Goal: Transaction & Acquisition: Purchase product/service

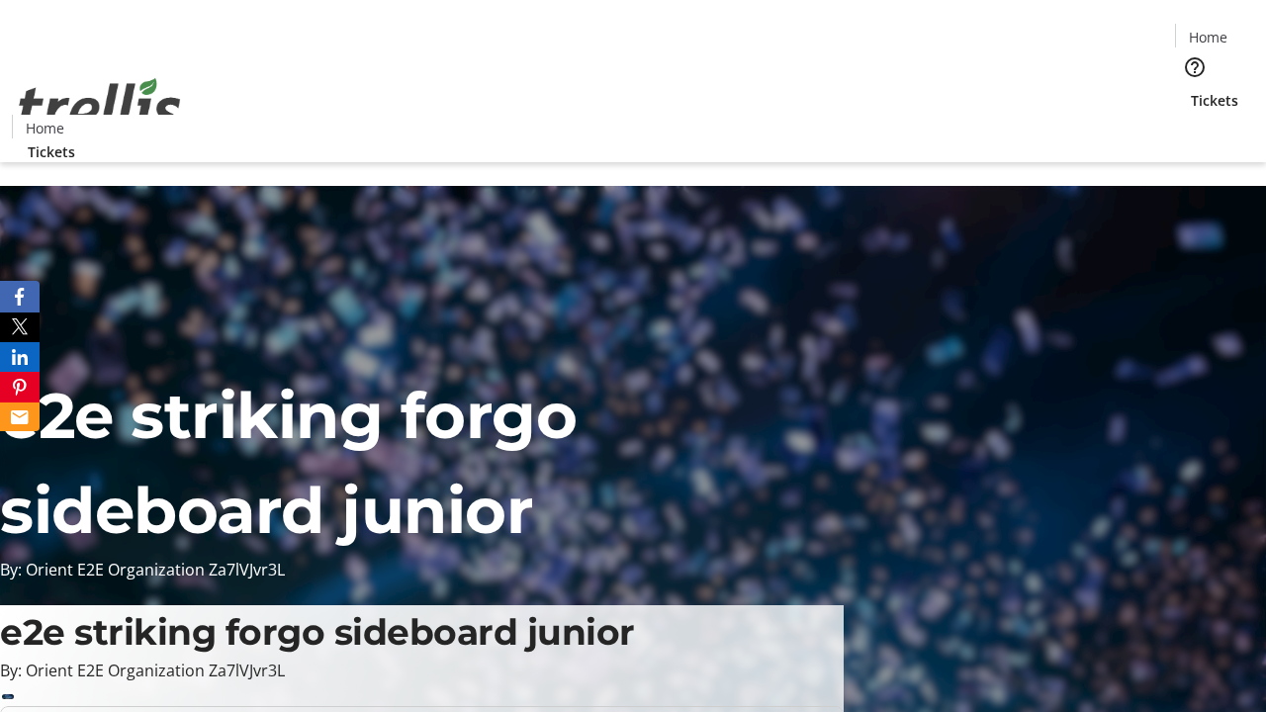
click at [1191, 90] on span "Tickets" at bounding box center [1214, 100] width 47 height 21
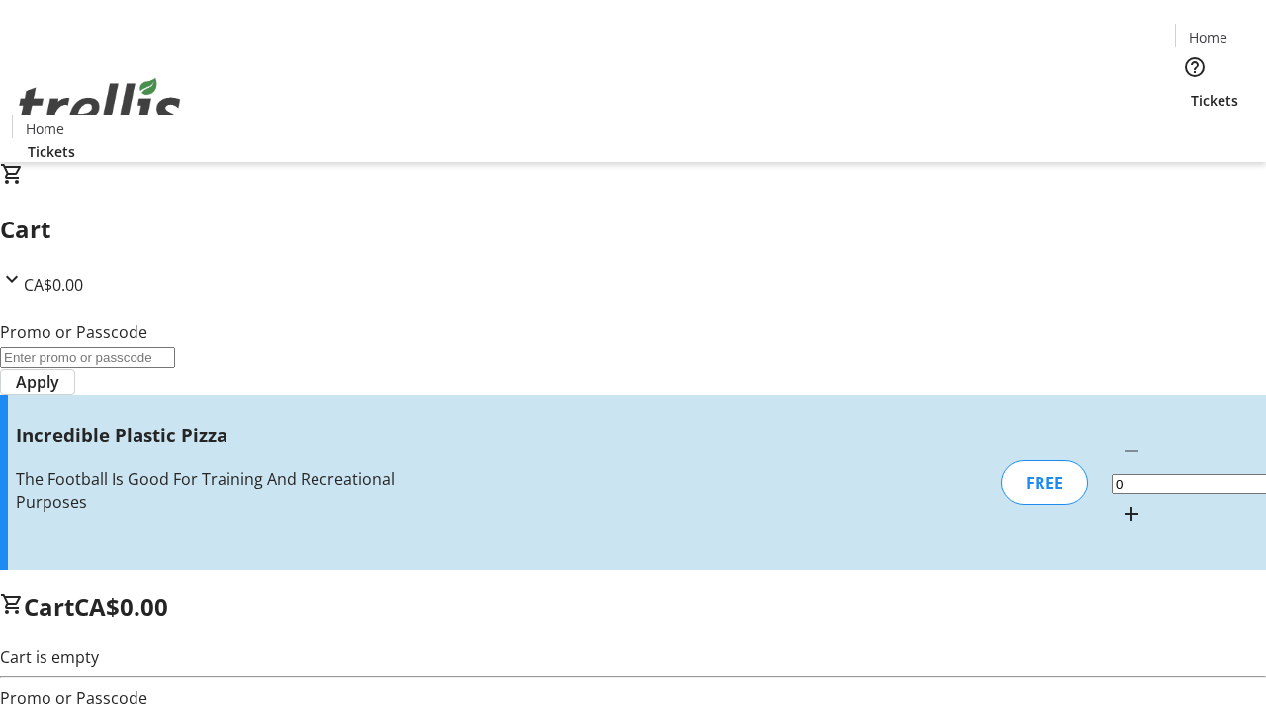
click at [1120, 503] on mat-icon "Increment by one" at bounding box center [1132, 515] width 24 height 24
type input "1"
